Goal: Transaction & Acquisition: Purchase product/service

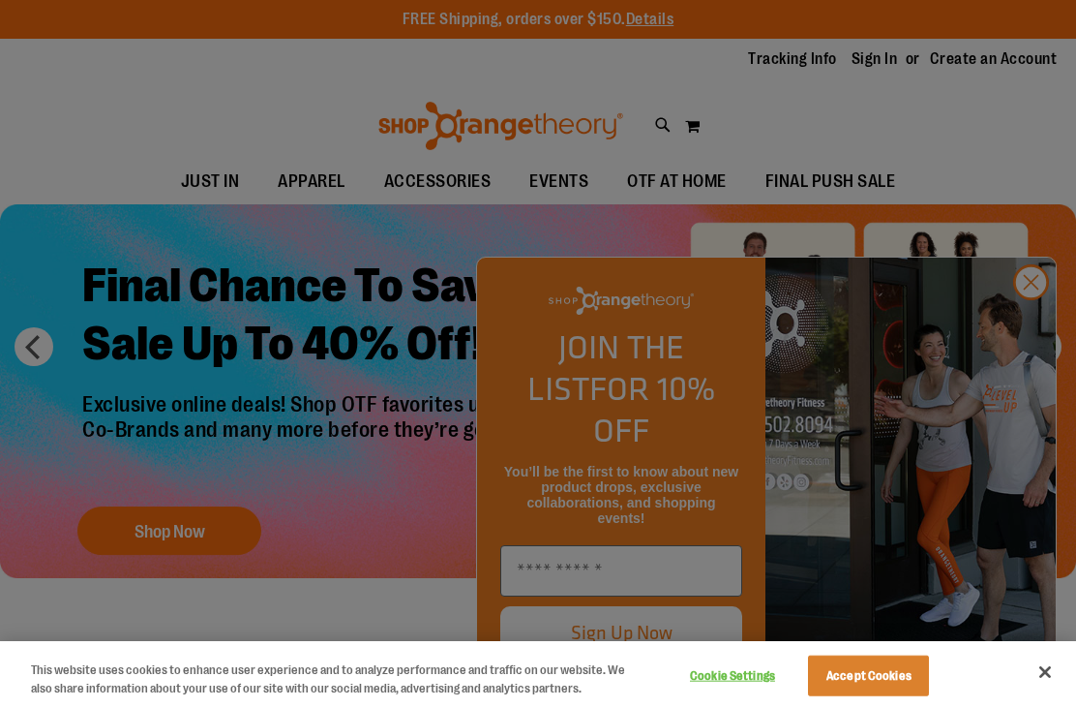
click at [1039, 311] on div at bounding box center [538, 354] width 1076 height 708
click at [1032, 331] on div at bounding box center [538, 354] width 1076 height 708
click at [1046, 674] on button "Close" at bounding box center [1045, 671] width 43 height 43
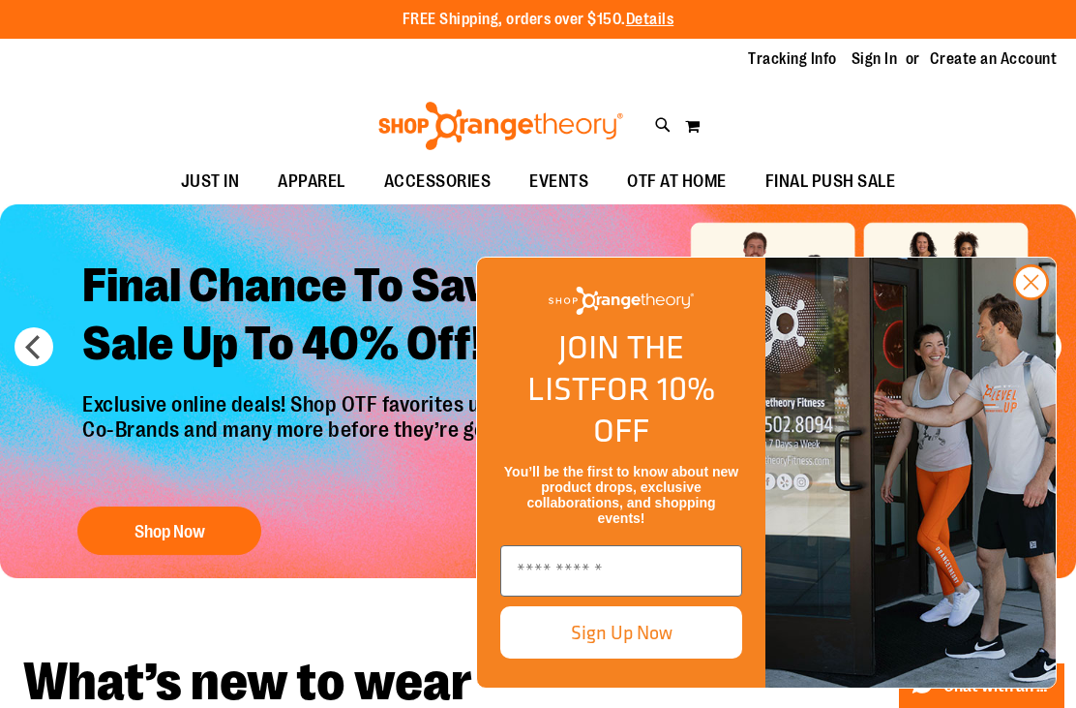
click at [1035, 289] on icon "Close dialog" at bounding box center [1032, 283] width 14 height 14
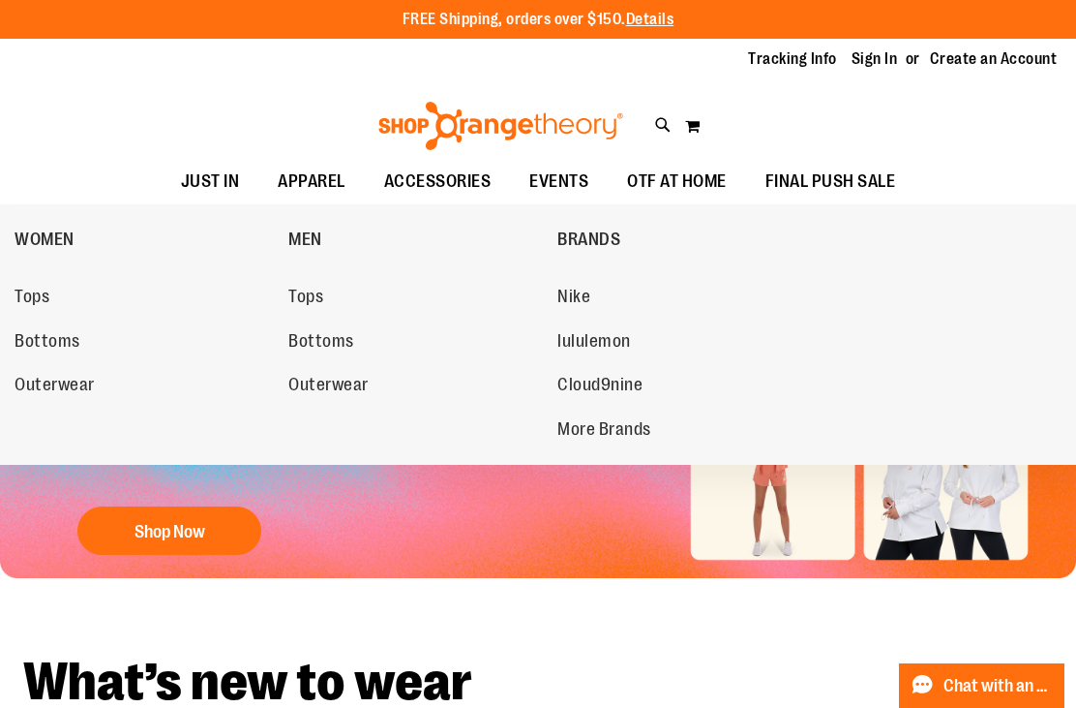
click at [54, 344] on span "Bottoms" at bounding box center [48, 343] width 66 height 24
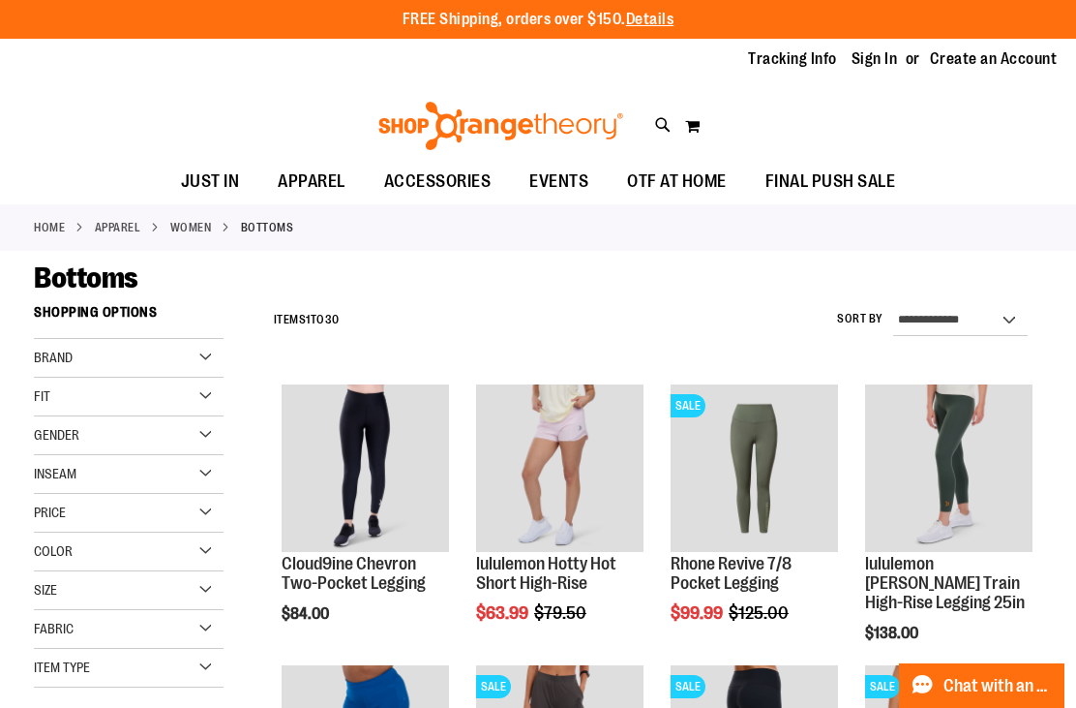
click at [203, 358] on div "Brand" at bounding box center [129, 358] width 190 height 39
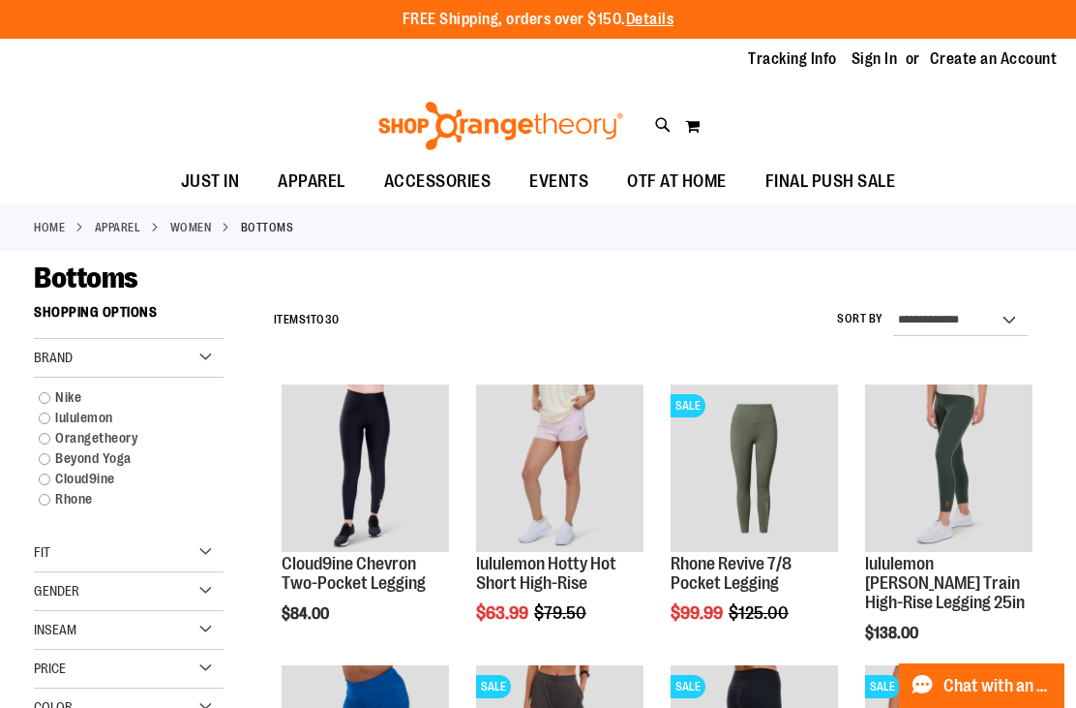
click at [108, 410] on link "lululemon" at bounding box center [120, 417] width 182 height 20
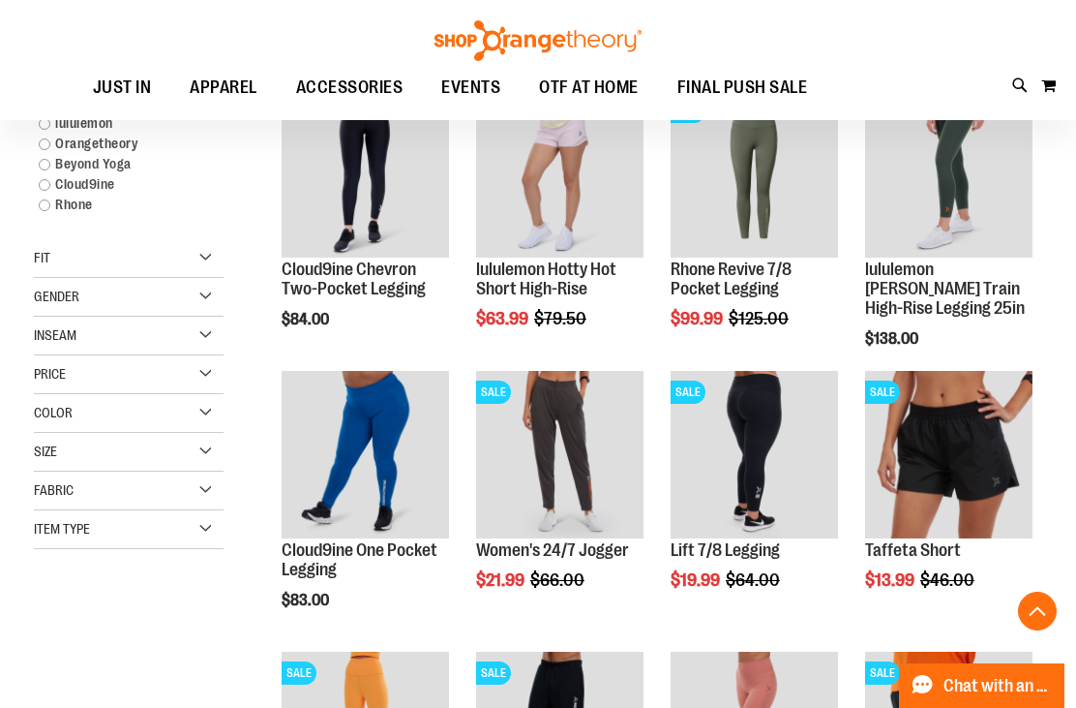
scroll to position [294, 0]
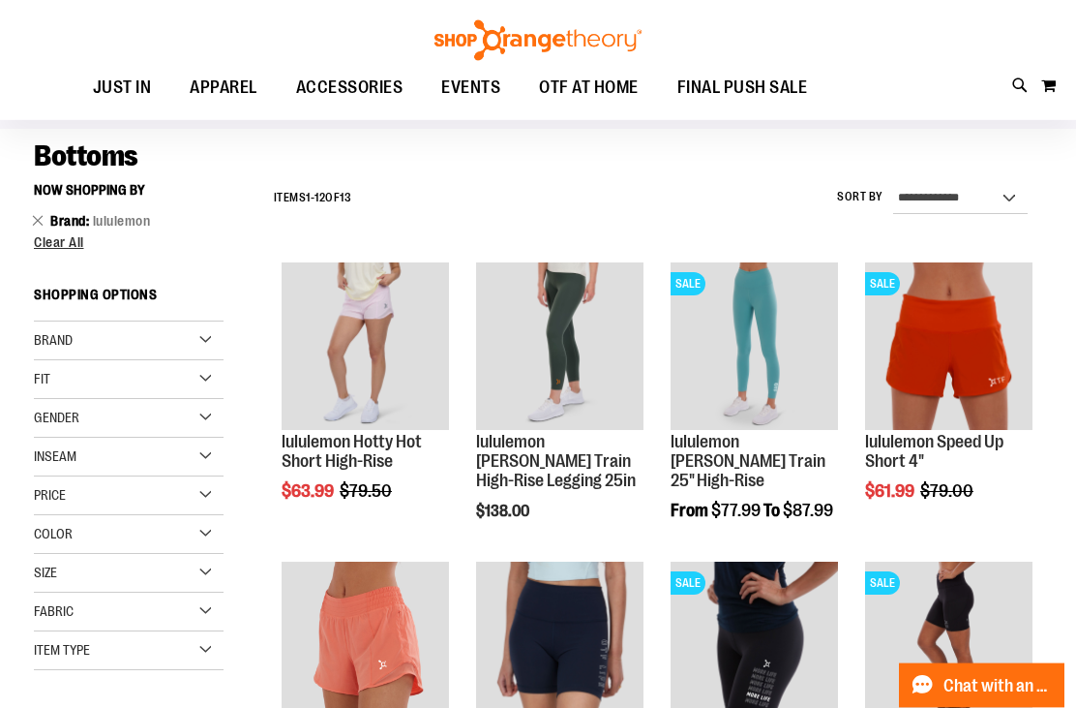
scroll to position [121, 0]
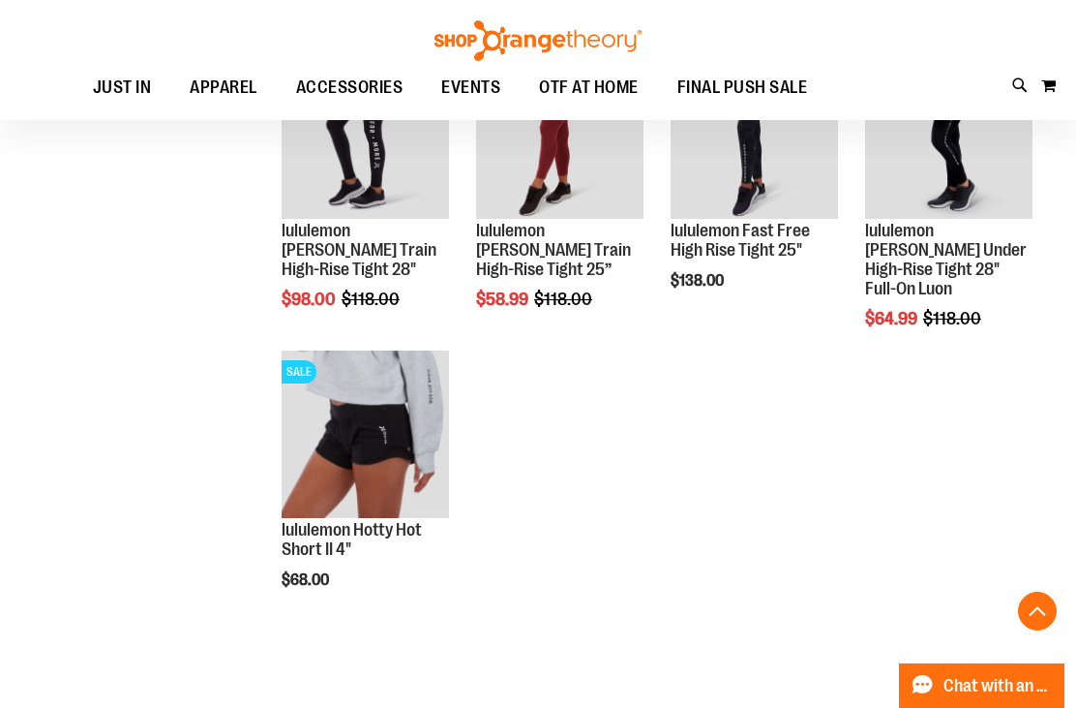
scroll to position [816, 0]
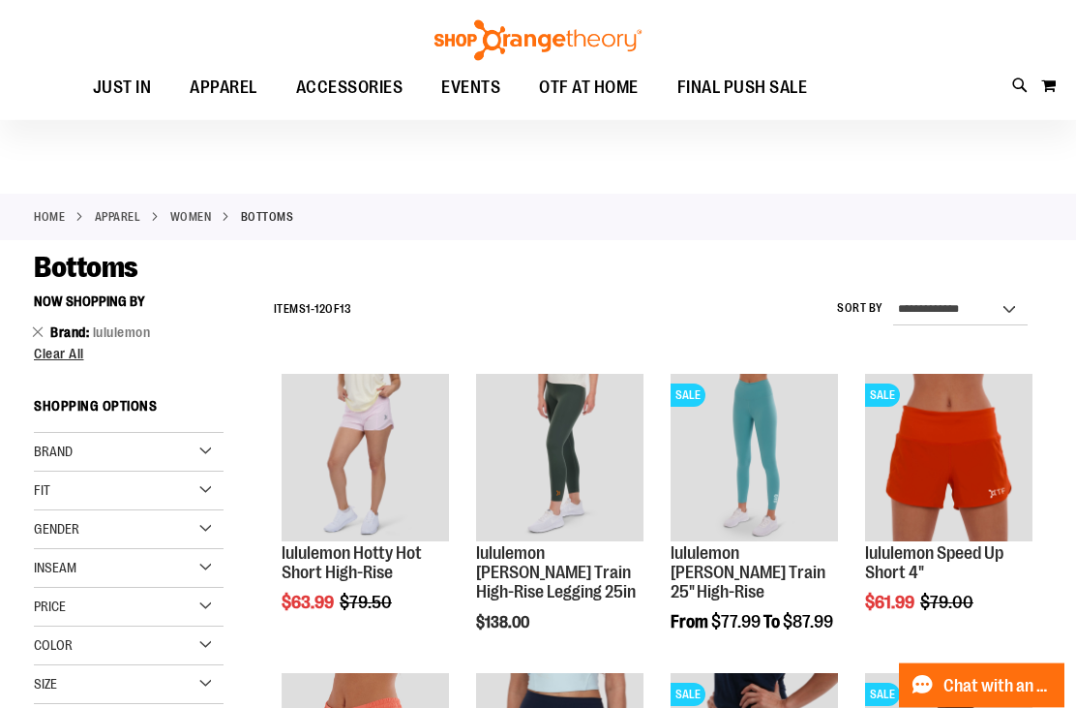
scroll to position [10, 0]
click at [196, 219] on link "WOMEN" at bounding box center [191, 216] width 42 height 17
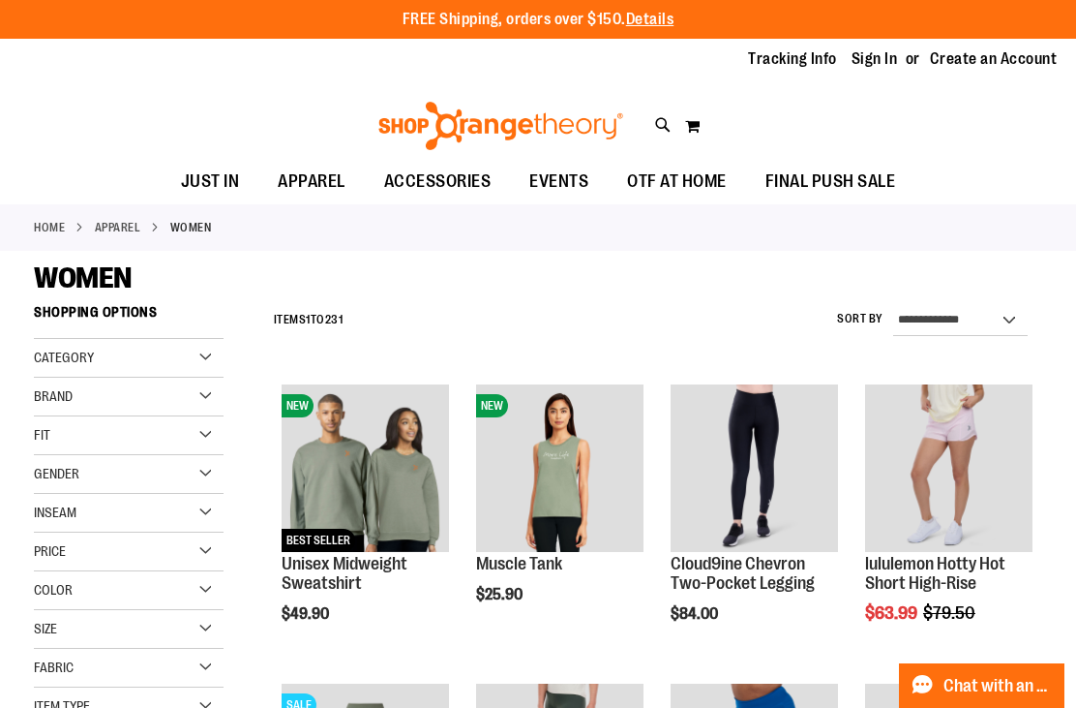
click at [210, 358] on div "Category" at bounding box center [129, 358] width 190 height 39
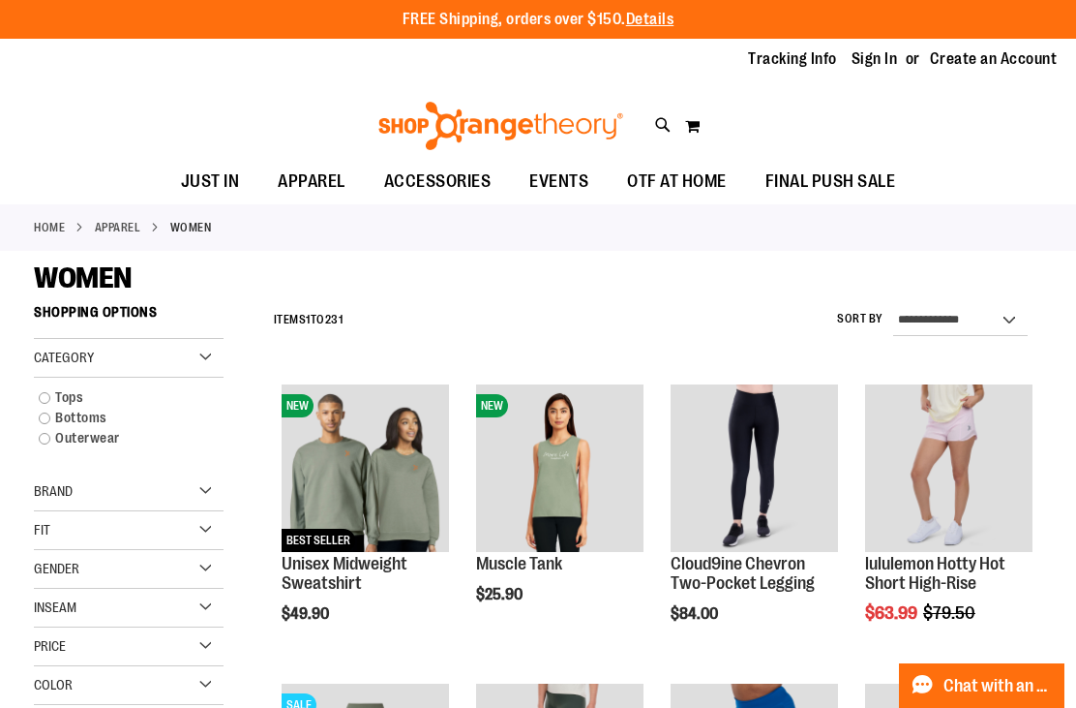
click at [82, 397] on link "Tops" at bounding box center [120, 397] width 182 height 20
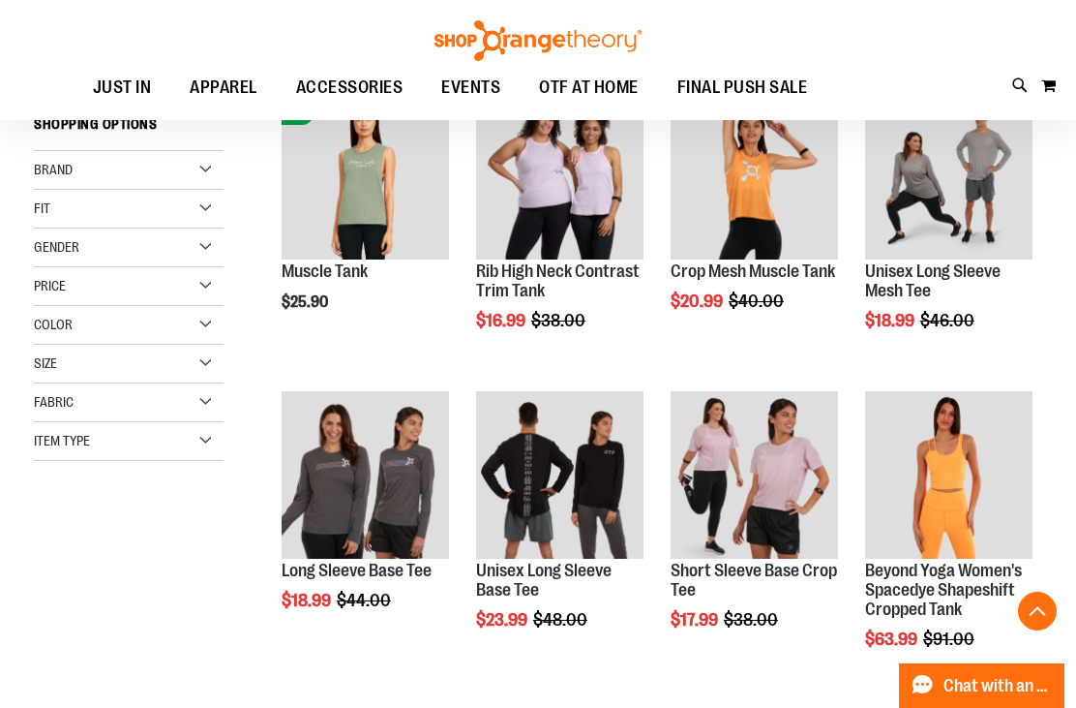
scroll to position [294, 0]
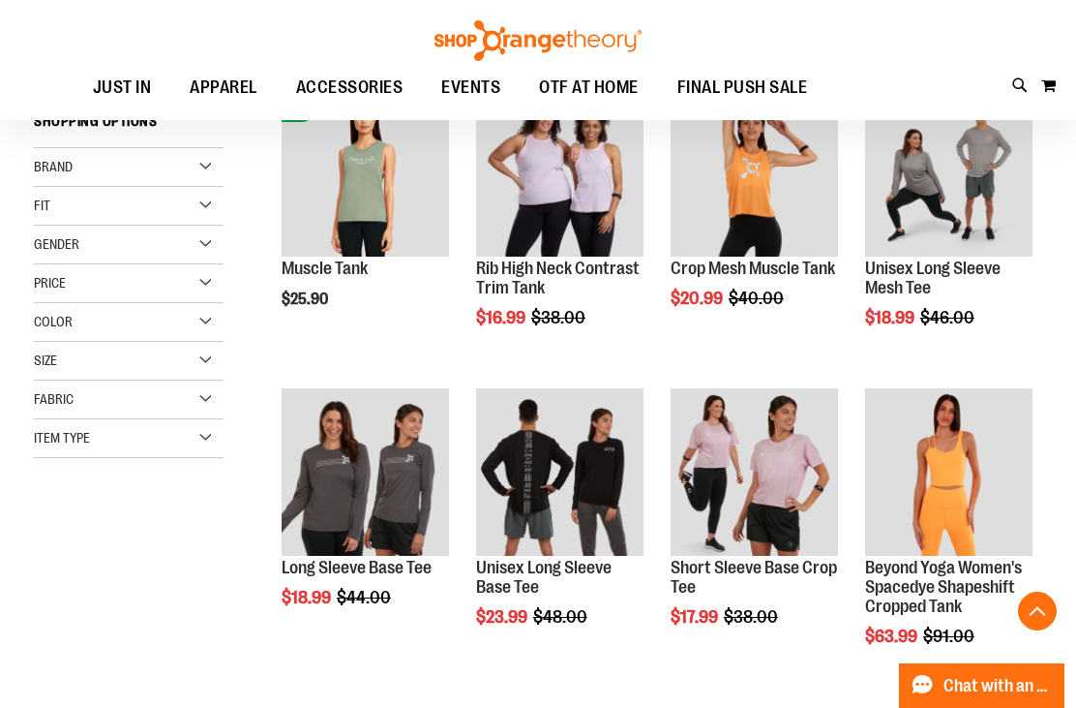
click at [200, 160] on div "Brand" at bounding box center [129, 167] width 190 height 39
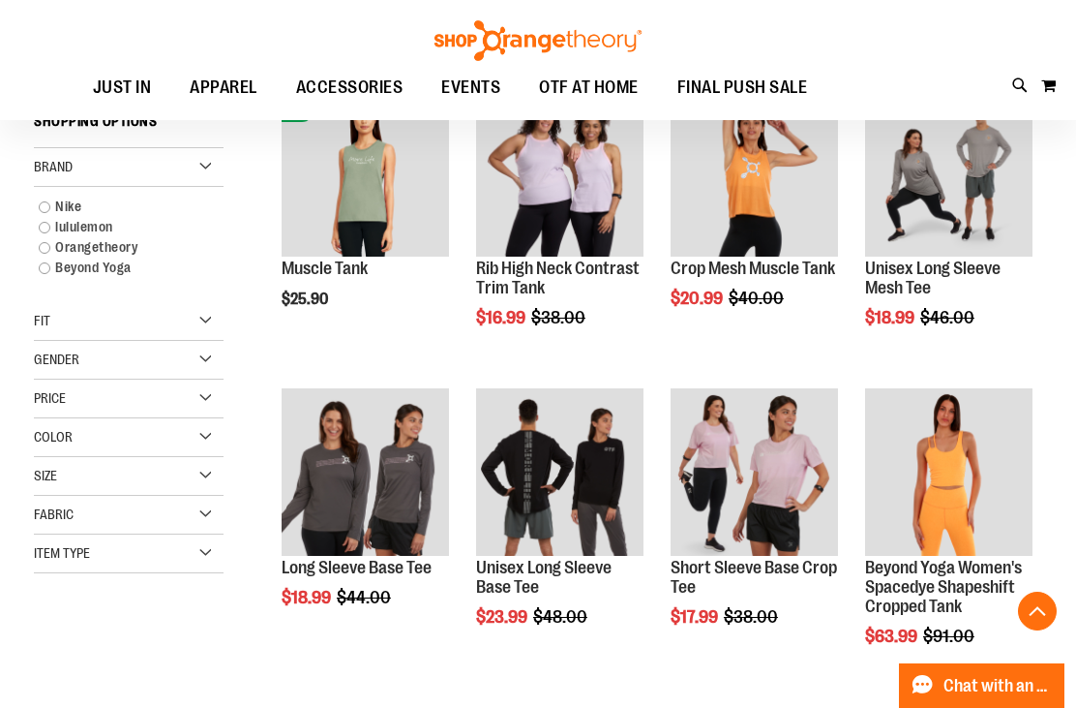
click at [109, 220] on link "lululemon" at bounding box center [120, 227] width 182 height 20
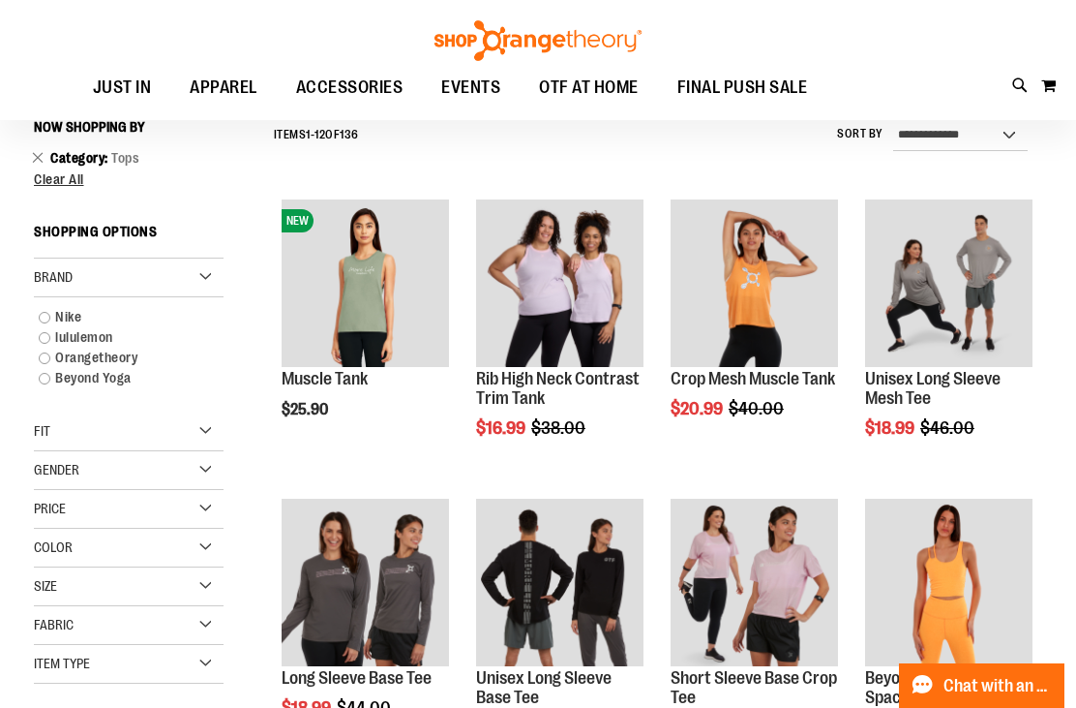
scroll to position [175, 0]
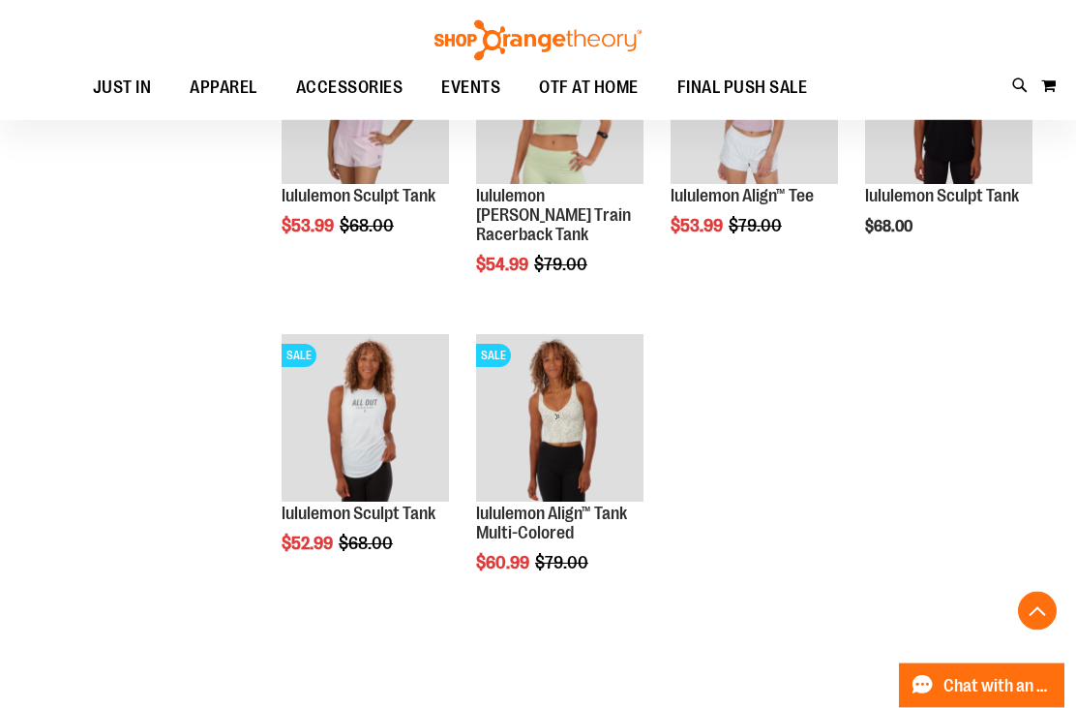
scroll to position [1637, 0]
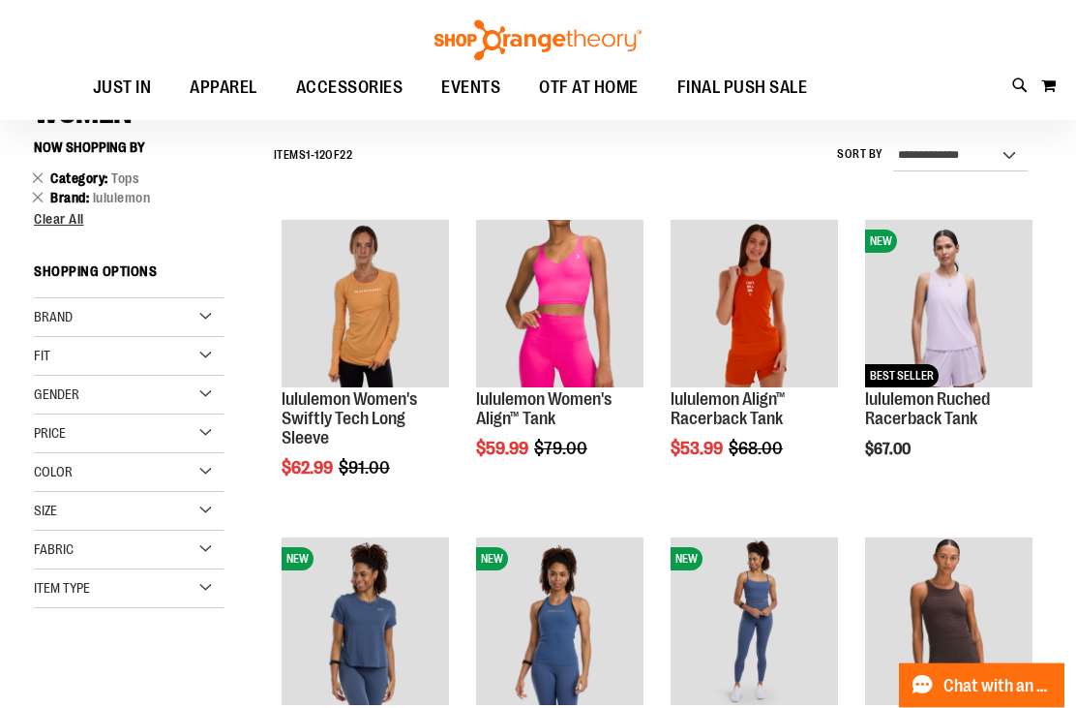
scroll to position [151, 0]
